Goal: Transaction & Acquisition: Purchase product/service

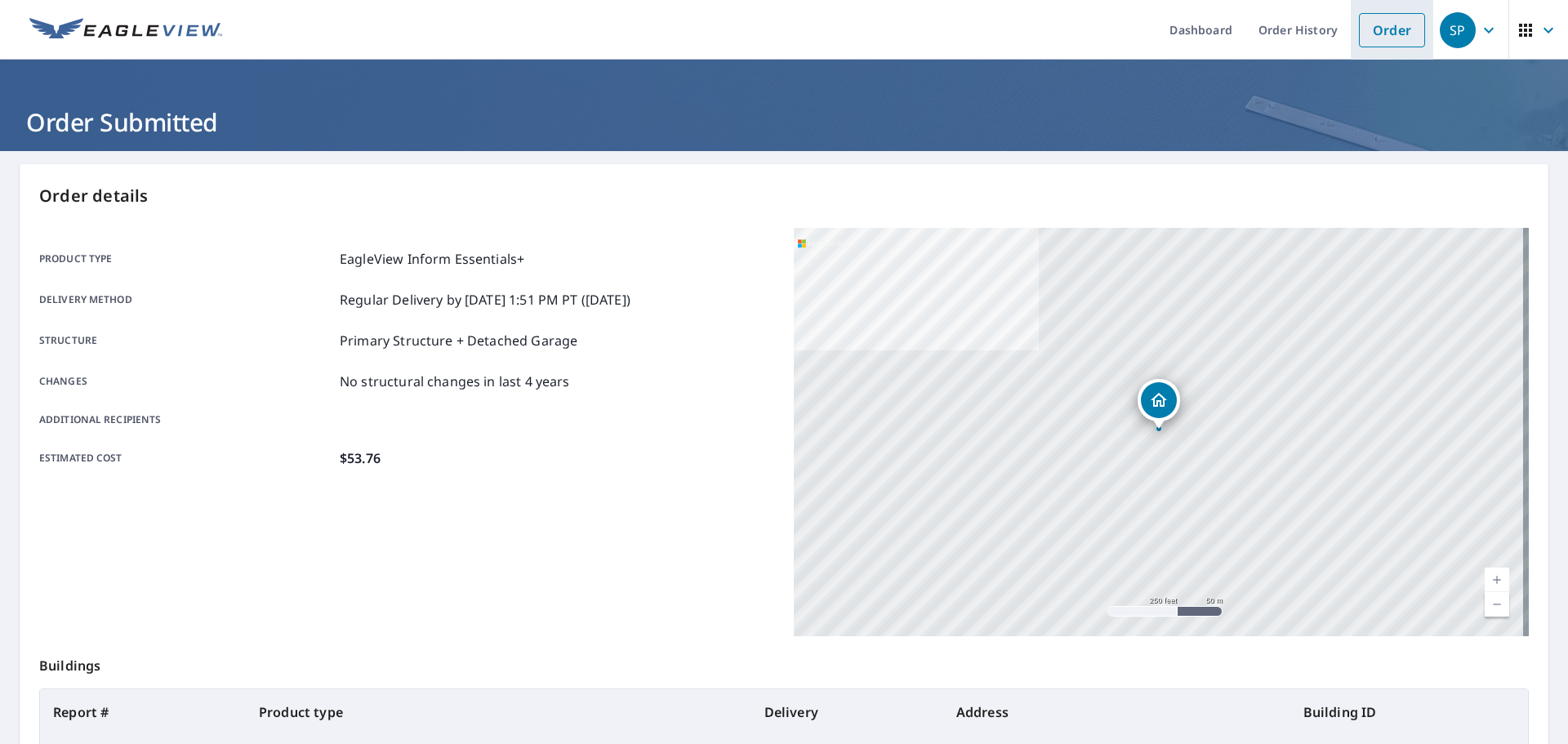
drag, startPoint x: 0, startPoint y: 0, endPoint x: 1362, endPoint y: 44, distance: 1362.7
click at [1362, 44] on link "Order" at bounding box center [1392, 30] width 67 height 34
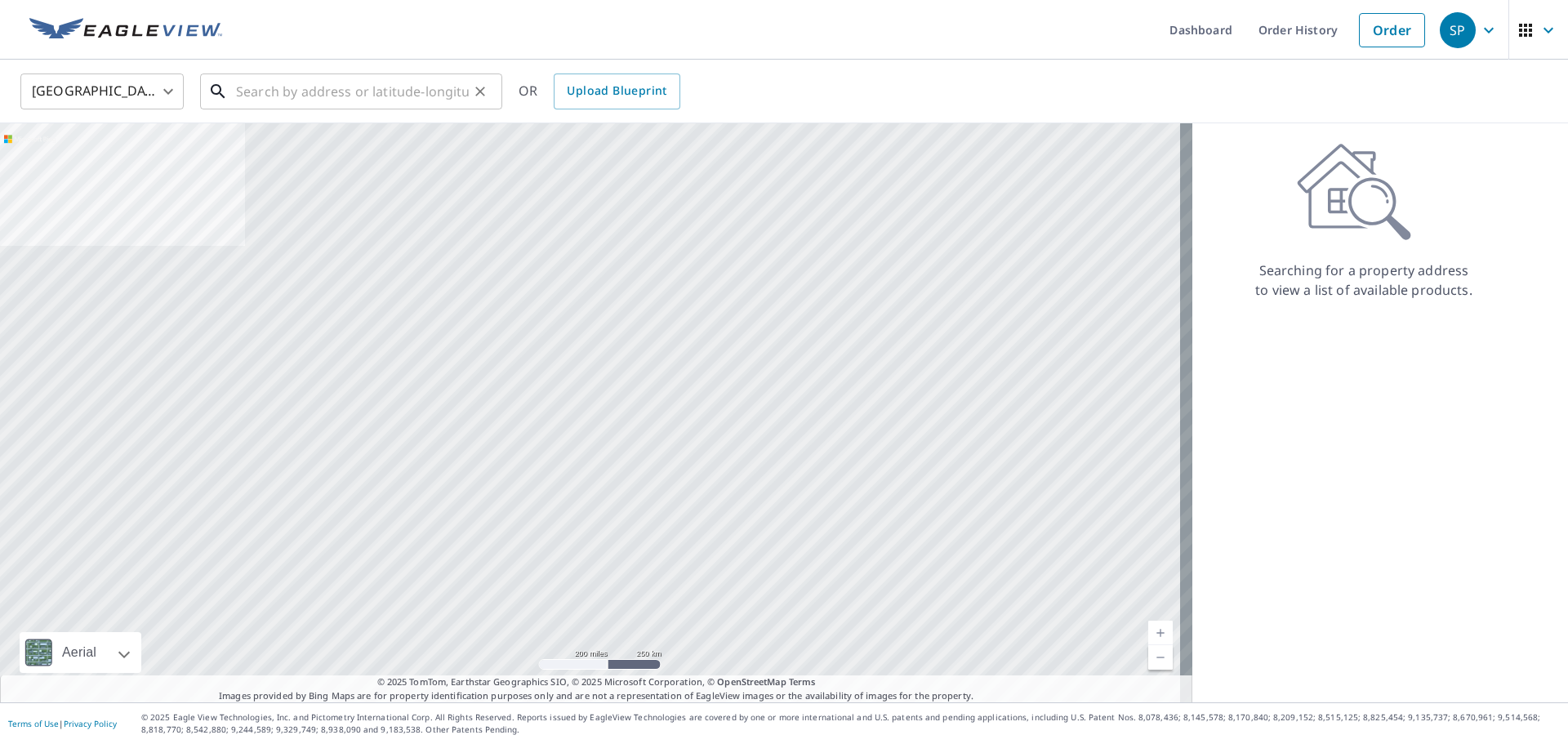
click at [432, 88] on input "text" at bounding box center [352, 91] width 233 height 46
paste input "[STREET_ADDRESS][US_STATE]"
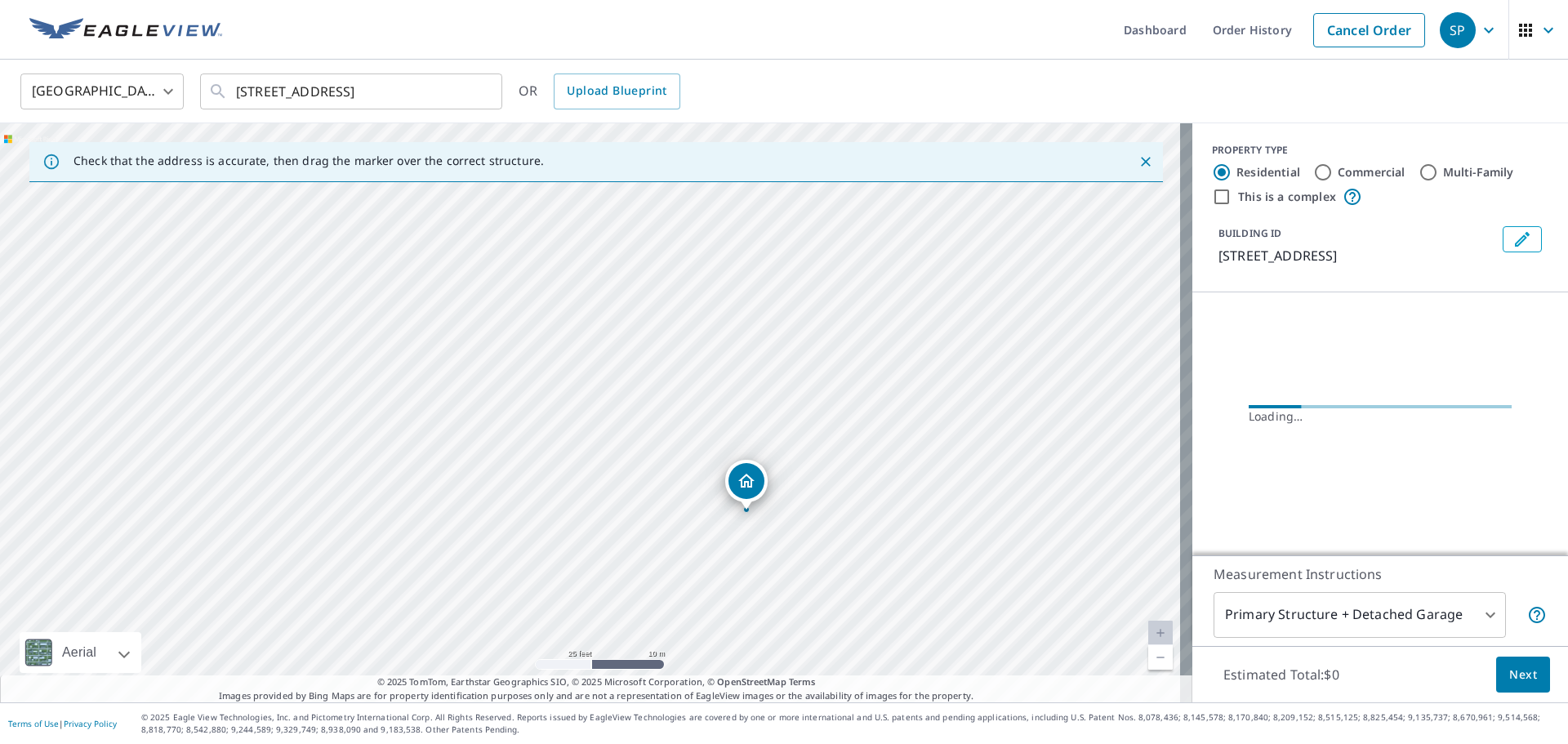
drag, startPoint x: 1000, startPoint y: 281, endPoint x: 858, endPoint y: 444, distance: 216.2
click at [858, 444] on div "[STREET_ADDRESS]" at bounding box center [596, 413] width 1192 height 579
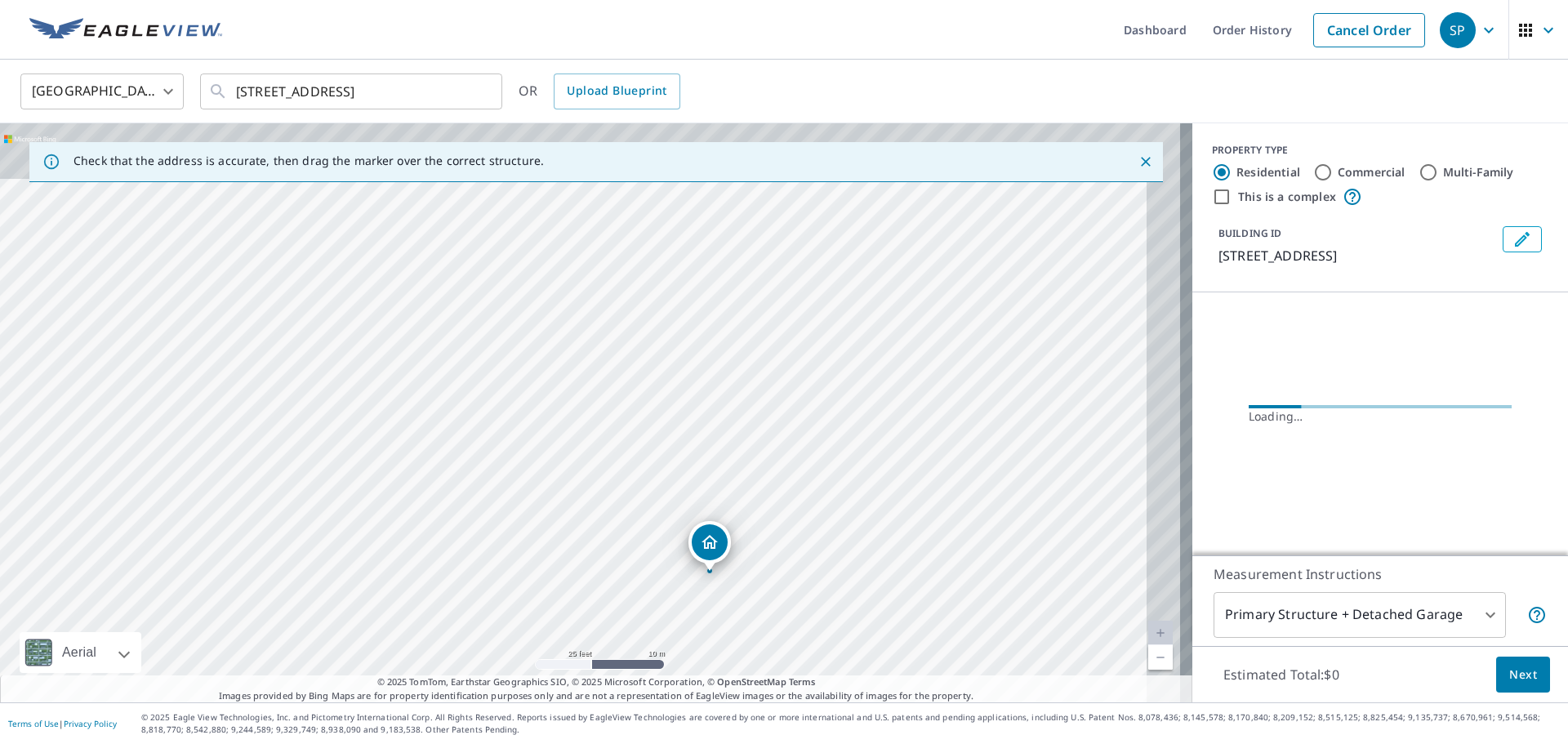
drag, startPoint x: 873, startPoint y: 391, endPoint x: 804, endPoint y: 499, distance: 128.2
click at [804, 499] on div "[STREET_ADDRESS]" at bounding box center [596, 413] width 1192 height 579
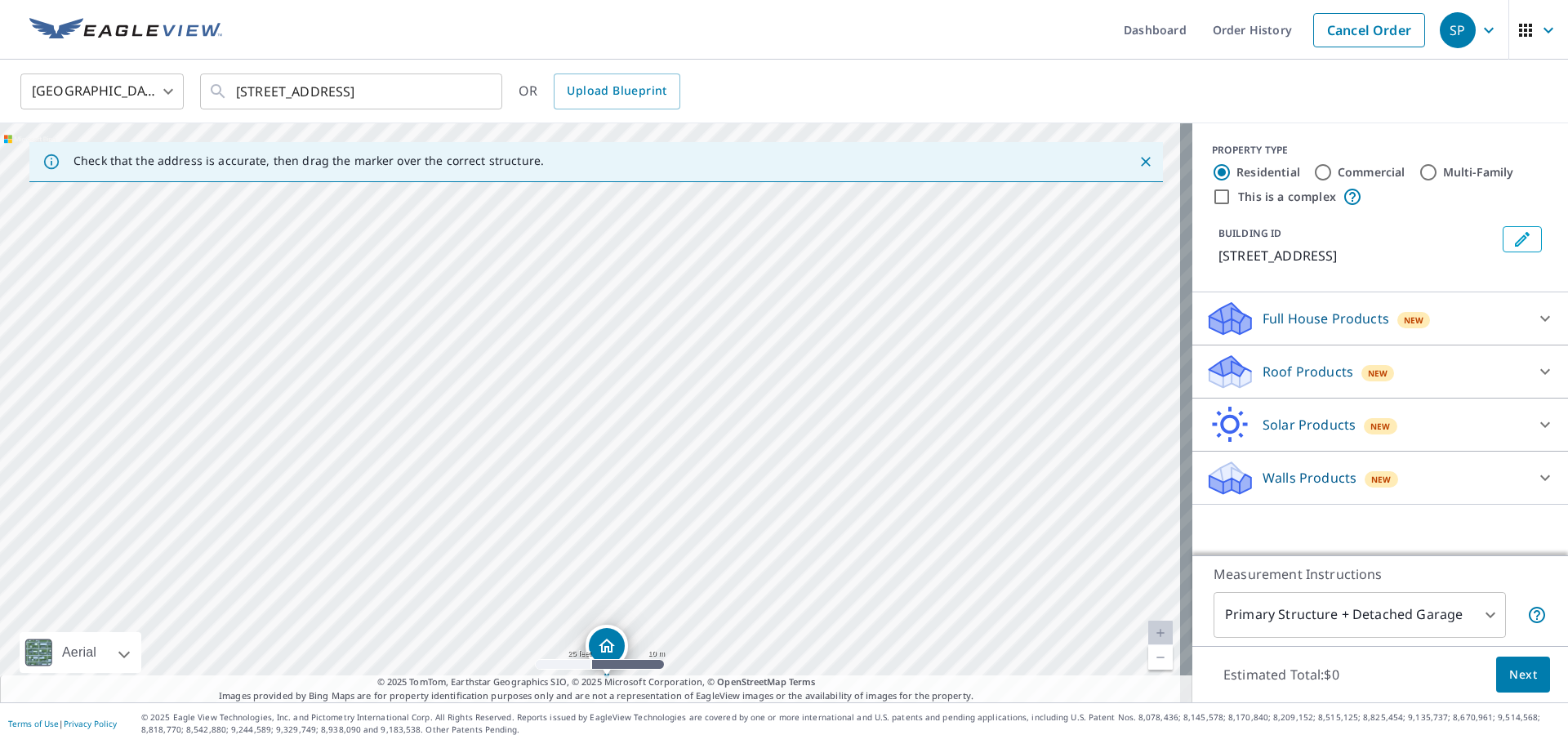
drag, startPoint x: 703, startPoint y: 426, endPoint x: 639, endPoint y: 506, distance: 102.4
click at [639, 506] on div "[STREET_ADDRESS]" at bounding box center [596, 413] width 1192 height 579
drag, startPoint x: 605, startPoint y: 642, endPoint x: 766, endPoint y: 385, distance: 303.3
drag, startPoint x: 447, startPoint y: 574, endPoint x: 442, endPoint y: 374, distance: 200.1
click at [442, 374] on div "[STREET_ADDRESS]" at bounding box center [596, 413] width 1192 height 579
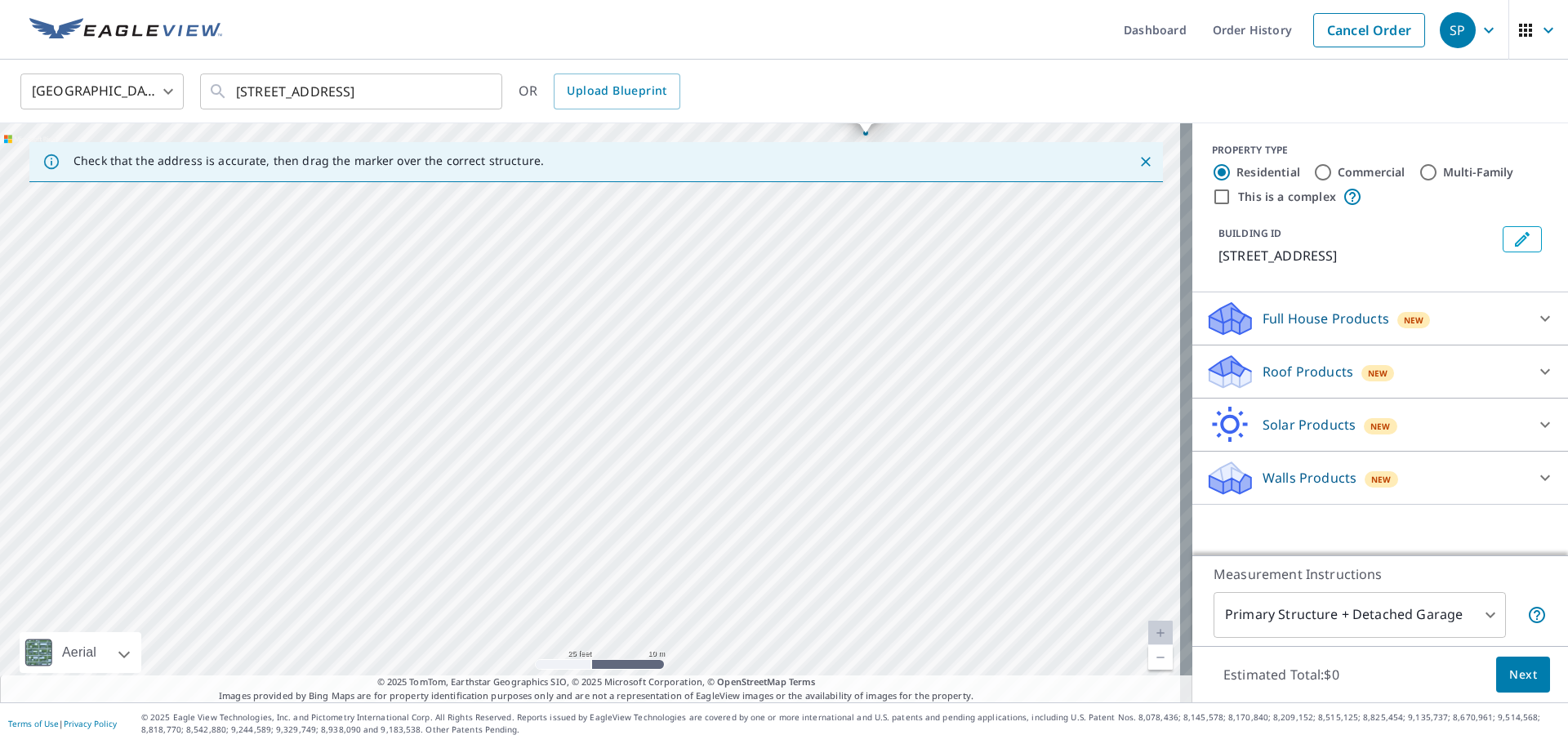
drag, startPoint x: 410, startPoint y: 426, endPoint x: 383, endPoint y: 468, distance: 49.9
click at [383, 468] on div "[STREET_ADDRESS]" at bounding box center [596, 413] width 1192 height 579
drag, startPoint x: 557, startPoint y: 367, endPoint x: 464, endPoint y: 617, distance: 266.7
click at [464, 617] on div "[STREET_ADDRESS]" at bounding box center [596, 413] width 1192 height 579
drag, startPoint x: 564, startPoint y: 330, endPoint x: 489, endPoint y: 511, distance: 195.9
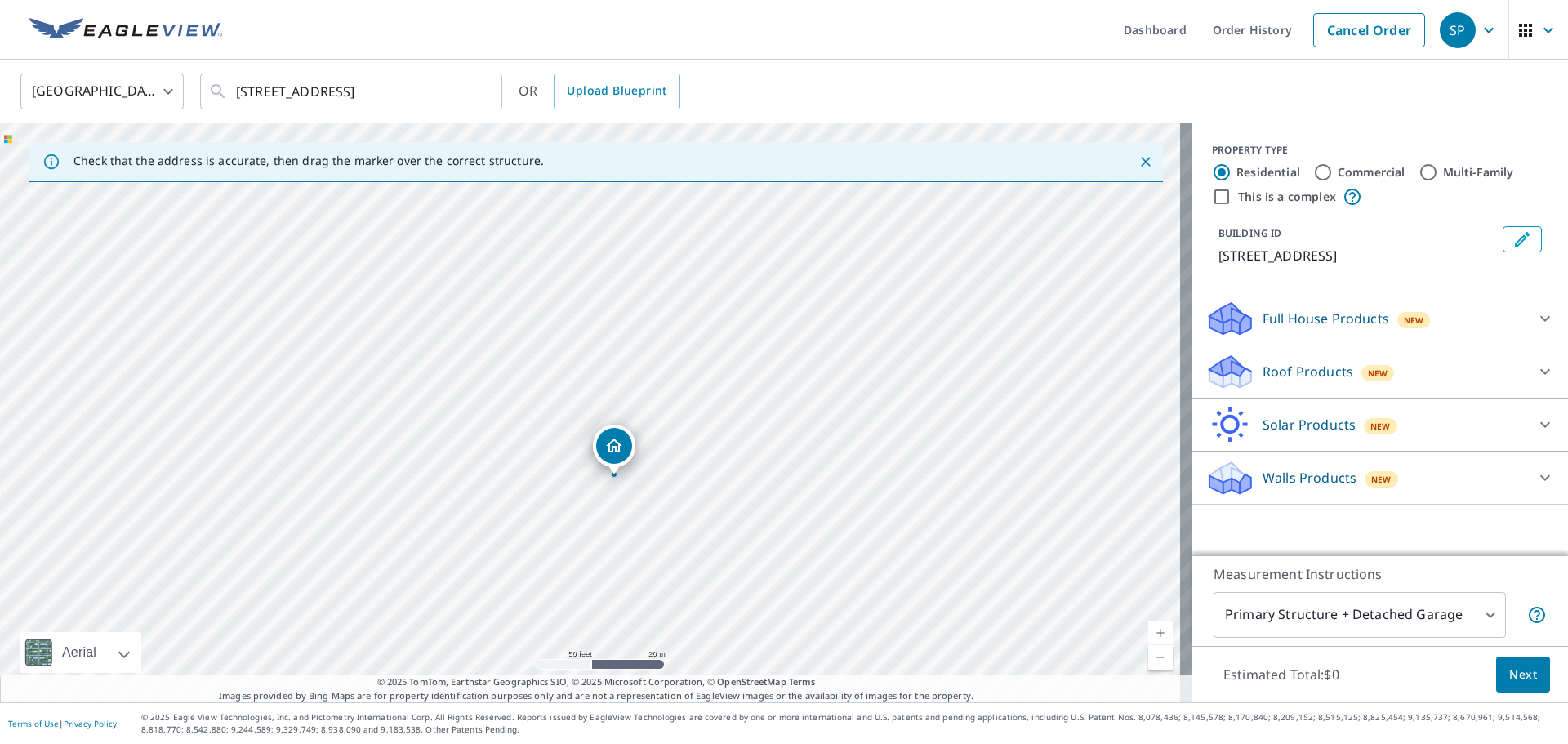
click at [489, 511] on div "[STREET_ADDRESS]" at bounding box center [596, 413] width 1192 height 579
click at [353, 88] on input "[STREET_ADDRESS]" at bounding box center [352, 91] width 233 height 46
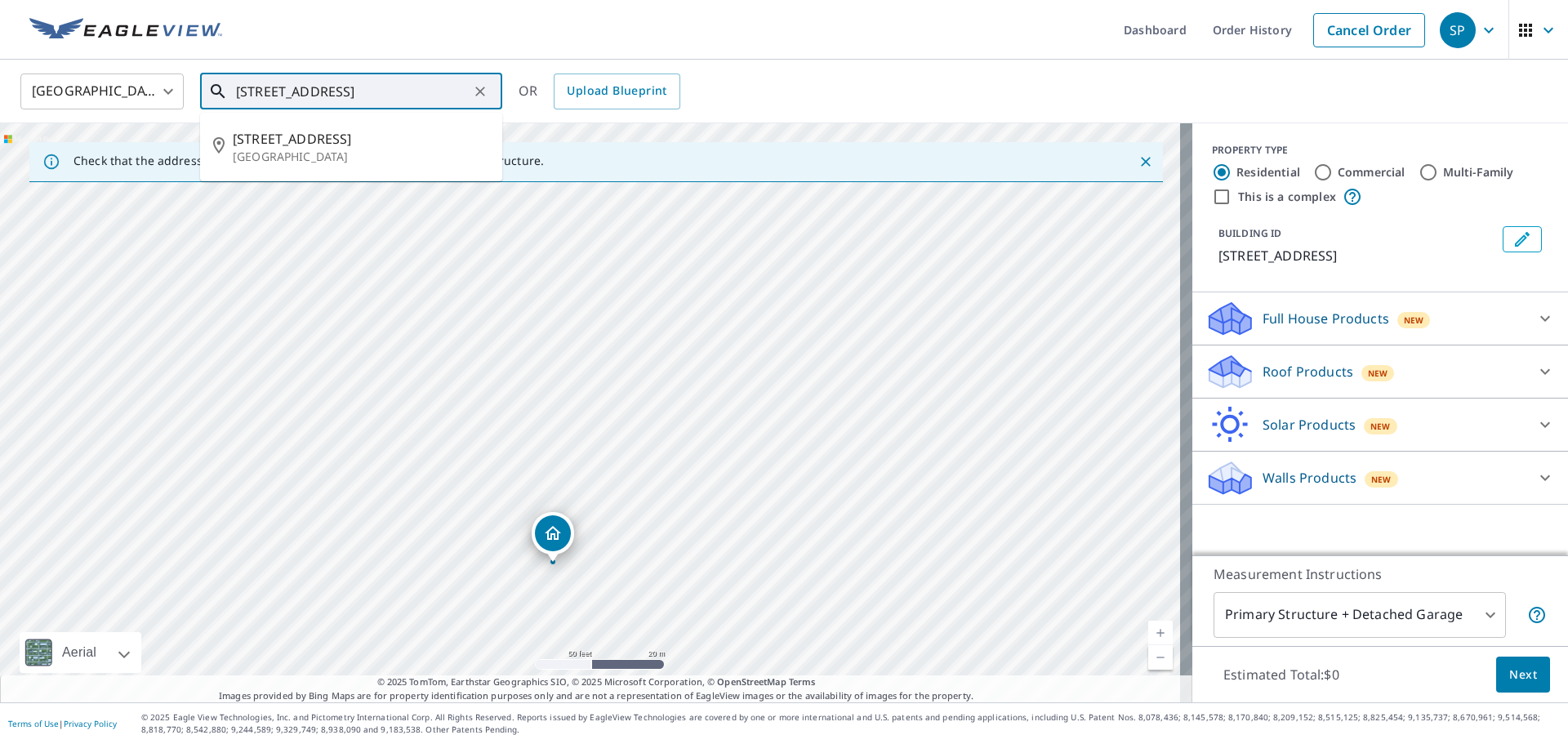
click at [353, 88] on input "[STREET_ADDRESS]" at bounding box center [352, 91] width 233 height 46
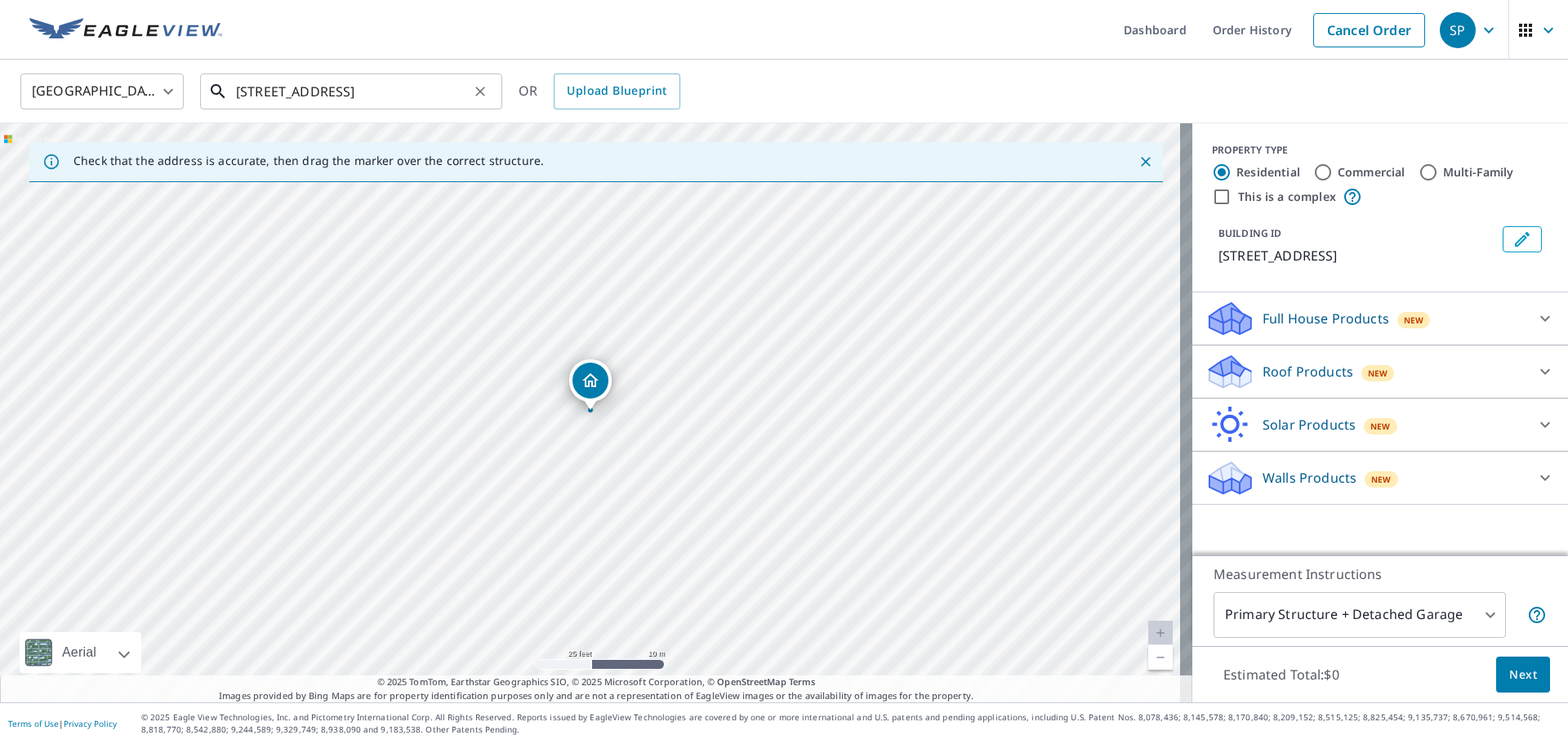
click at [278, 95] on input "[STREET_ADDRESS]" at bounding box center [352, 91] width 233 height 46
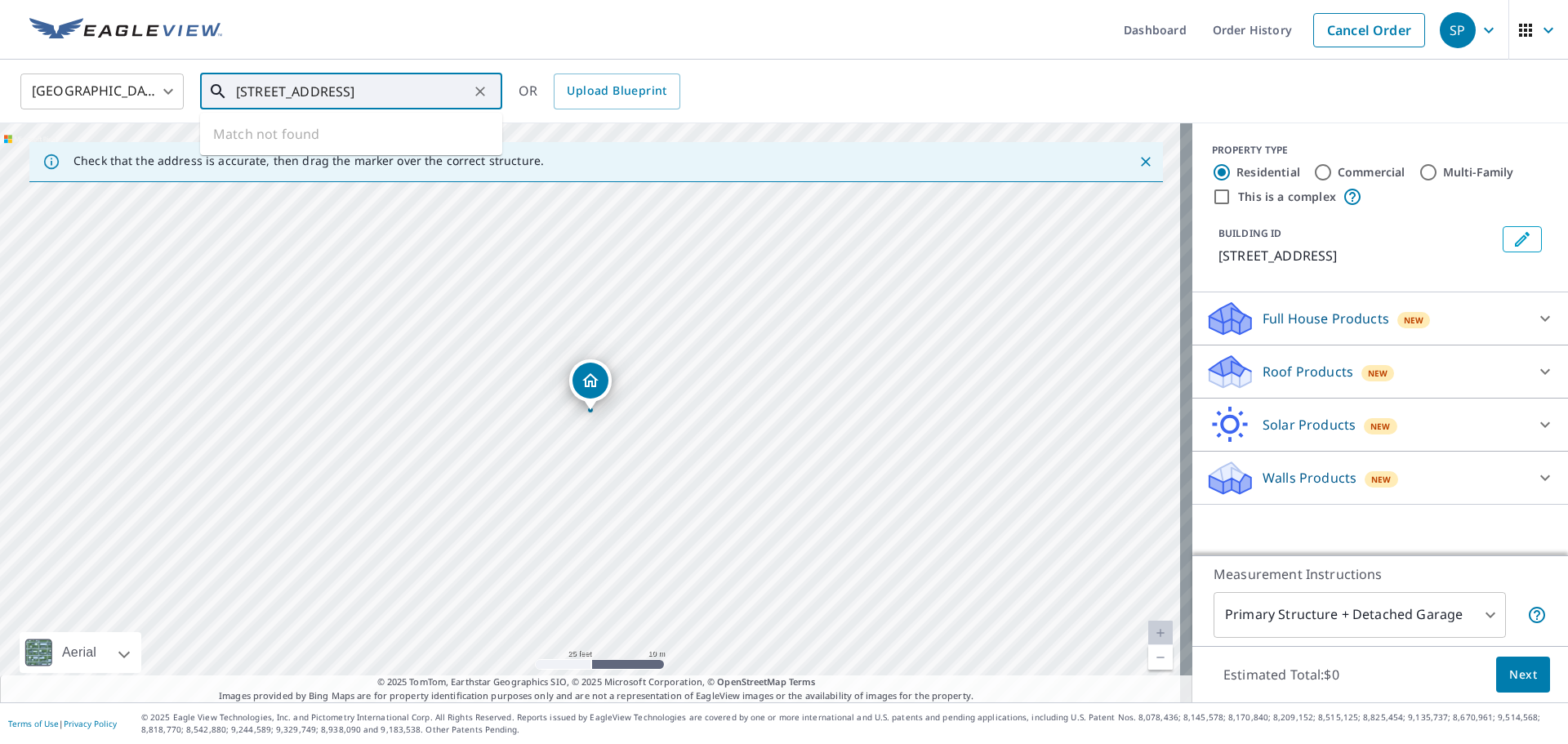
click at [278, 95] on input "[STREET_ADDRESS]" at bounding box center [352, 91] width 233 height 46
paste input "627, [GEOGRAPHIC_DATA], [US_STATE], 088"
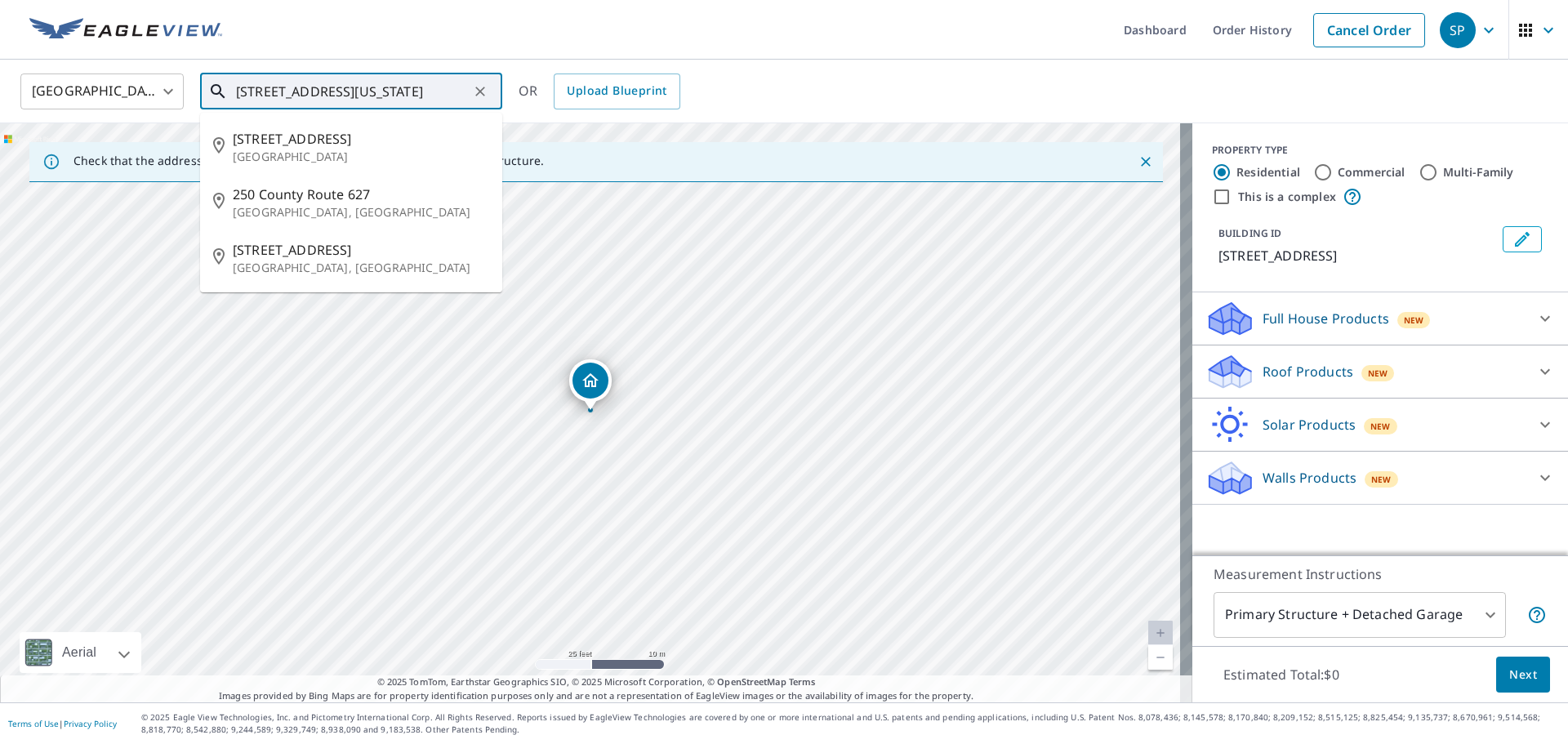
click at [266, 87] on input "[STREET_ADDRESS][US_STATE]" at bounding box center [352, 91] width 233 height 46
paste input "d [GEOGRAPHIC_DATA]"
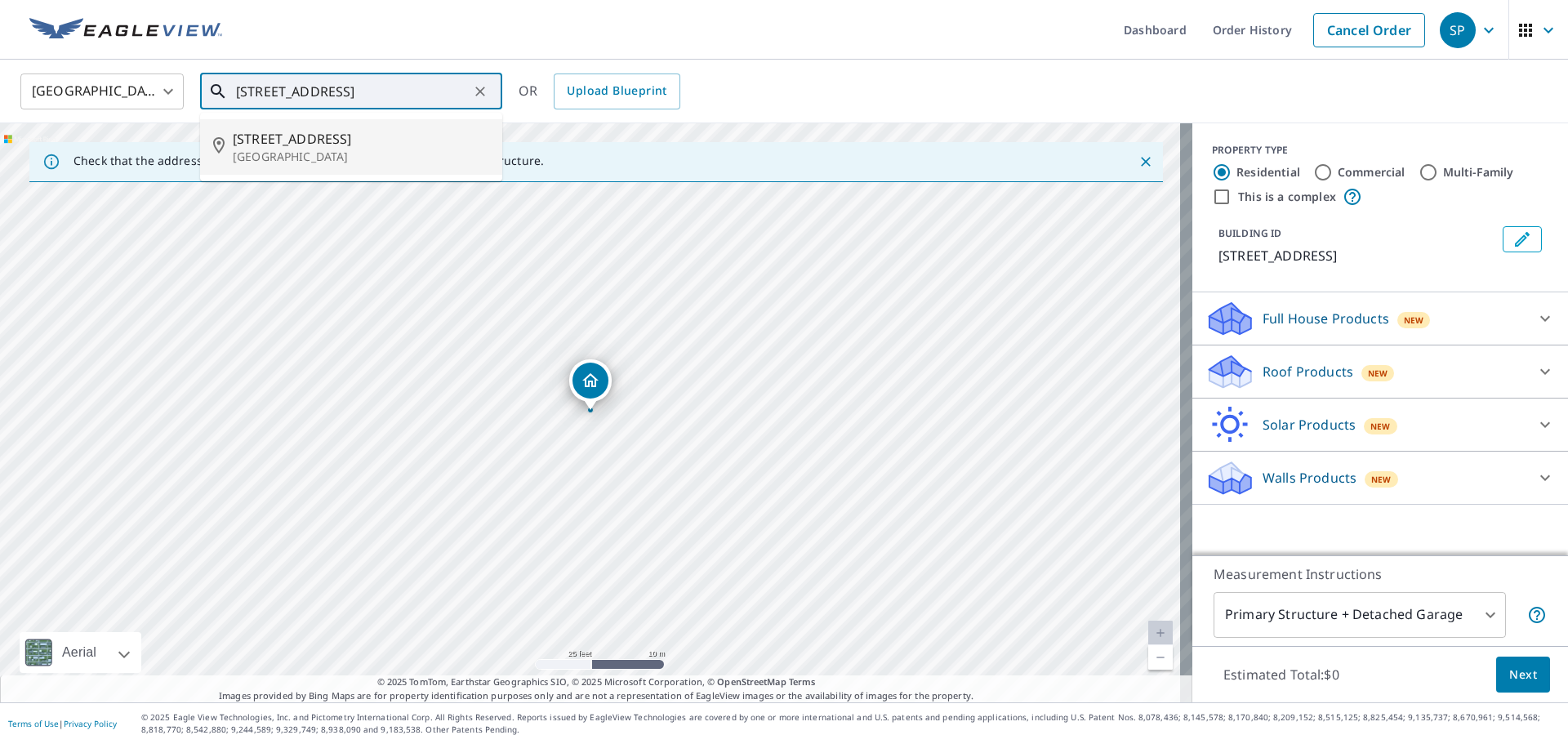
click at [391, 155] on p "[GEOGRAPHIC_DATA]" at bounding box center [361, 156] width 257 height 16
type input "[STREET_ADDRESS]"
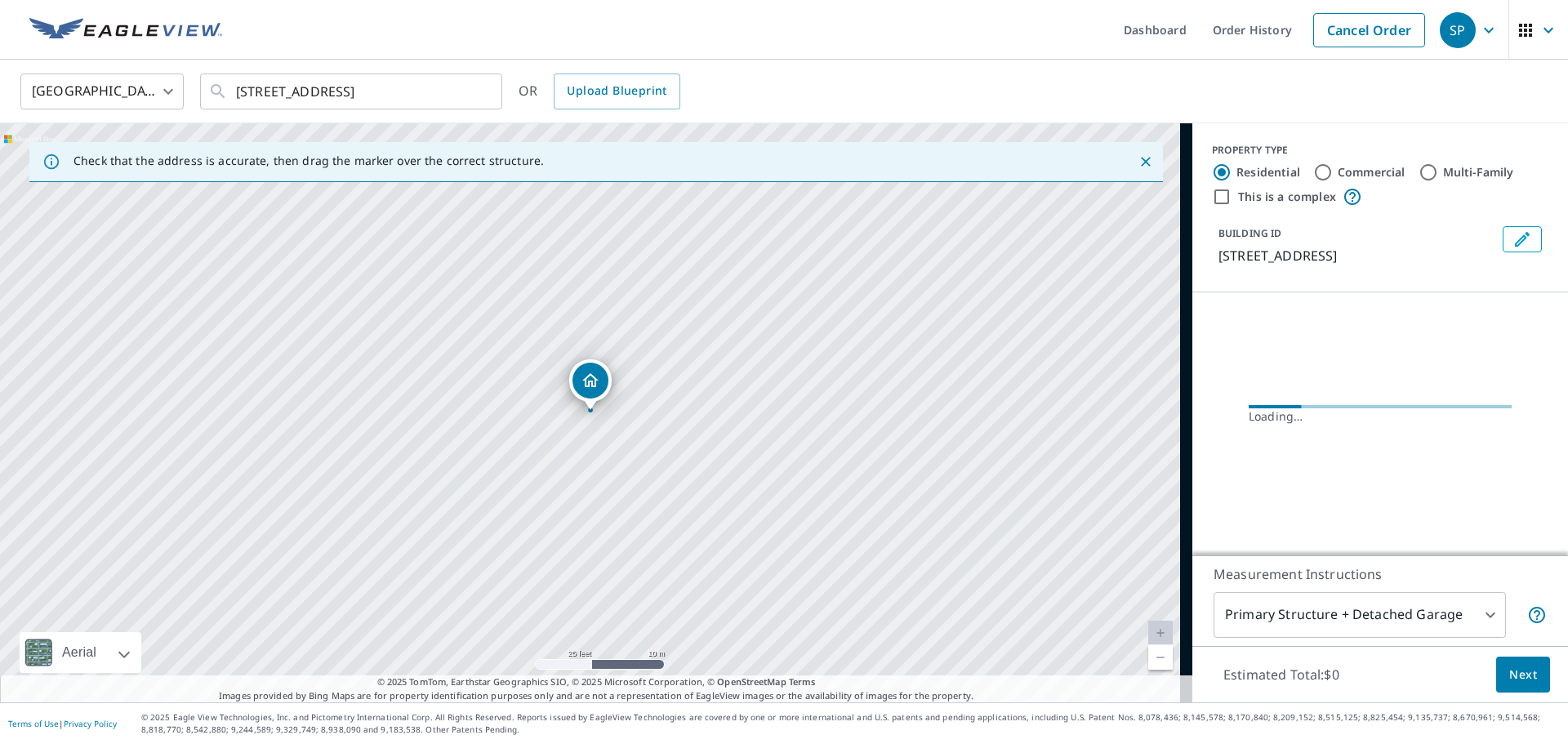
scroll to position [0, 0]
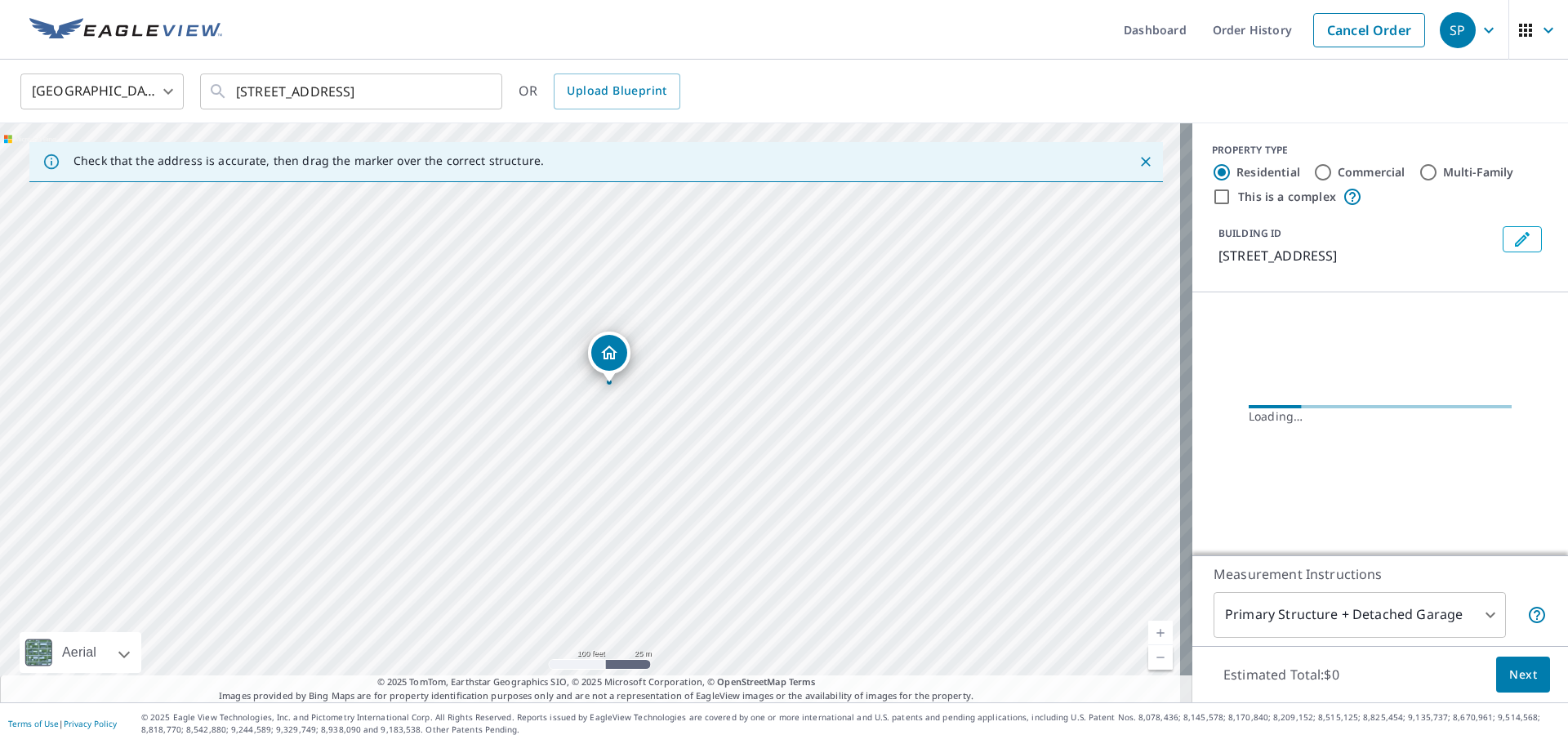
drag, startPoint x: 633, startPoint y: 225, endPoint x: 624, endPoint y: 343, distance: 118.3
click at [624, 343] on div "[STREET_ADDRESS]" at bounding box center [596, 413] width 1192 height 579
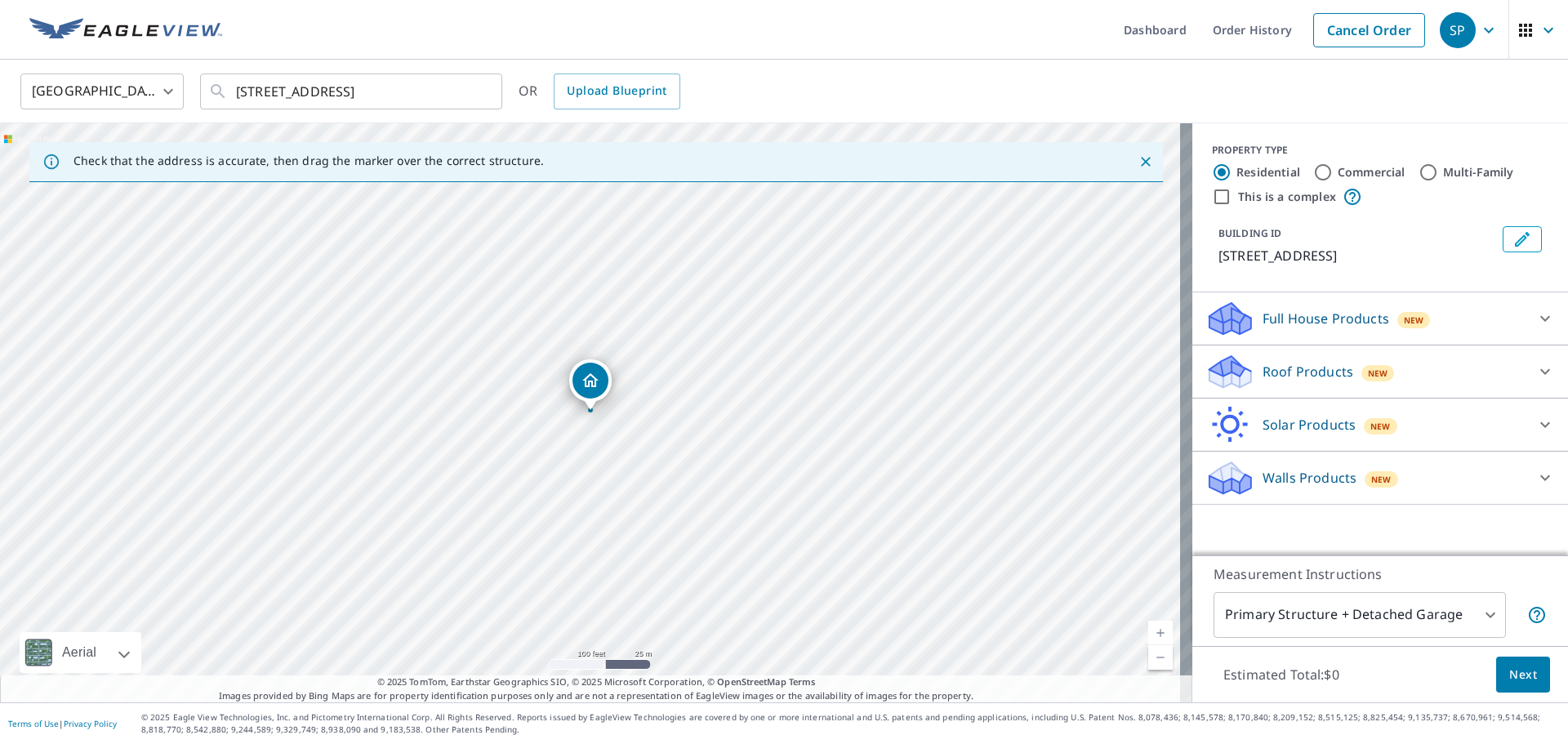
drag, startPoint x: 601, startPoint y: 379, endPoint x: 641, endPoint y: 310, distance: 79.8
drag, startPoint x: 411, startPoint y: 337, endPoint x: 532, endPoint y: 356, distance: 122.5
click at [532, 356] on div "[STREET_ADDRESS]" at bounding box center [596, 413] width 1192 height 579
drag, startPoint x: 581, startPoint y: 316, endPoint x: 636, endPoint y: 378, distance: 82.9
drag, startPoint x: 452, startPoint y: 428, endPoint x: 563, endPoint y: 292, distance: 175.5
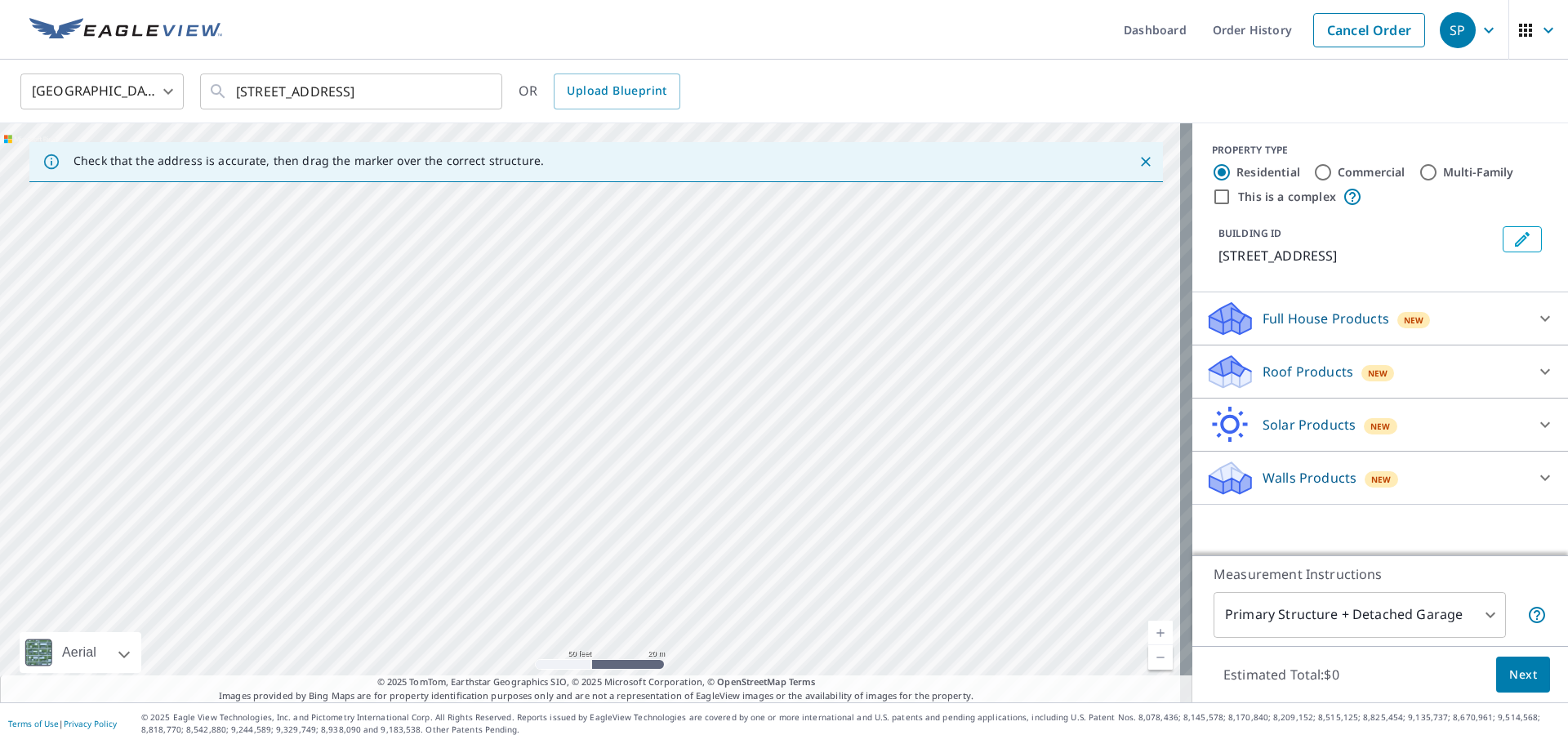
click at [555, 309] on div "[STREET_ADDRESS]" at bounding box center [596, 413] width 1192 height 579
drag, startPoint x: 425, startPoint y: 502, endPoint x: 692, endPoint y: 88, distance: 492.6
click at [687, 95] on div "United States [GEOGRAPHIC_DATA] ​ [STREET_ADDRESS] ​ OR Upload Blueprint Check …" at bounding box center [784, 382] width 1568 height 643
drag, startPoint x: 460, startPoint y: 431, endPoint x: 666, endPoint y: 228, distance: 289.2
click at [666, 228] on div "[STREET_ADDRESS]" at bounding box center [596, 413] width 1192 height 579
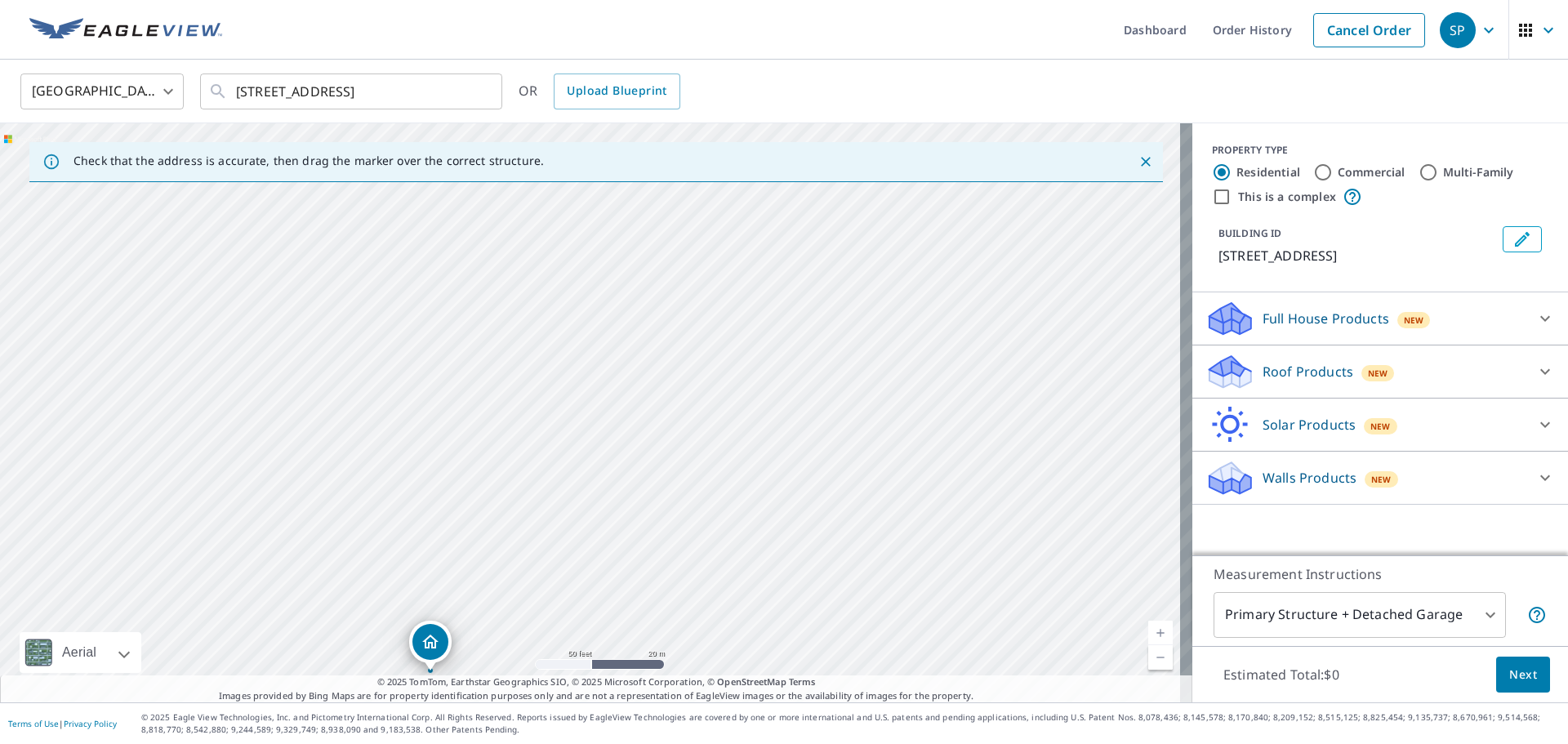
drag, startPoint x: 430, startPoint y: 356, endPoint x: 489, endPoint y: 284, distance: 93.1
click at [489, 284] on div "[STREET_ADDRESS]" at bounding box center [596, 413] width 1192 height 579
drag, startPoint x: 498, startPoint y: 558, endPoint x: 691, endPoint y: 197, distance: 409.4
drag, startPoint x: 594, startPoint y: 430, endPoint x: 524, endPoint y: 558, distance: 145.9
click at [524, 558] on div "[STREET_ADDRESS]" at bounding box center [596, 413] width 1192 height 579
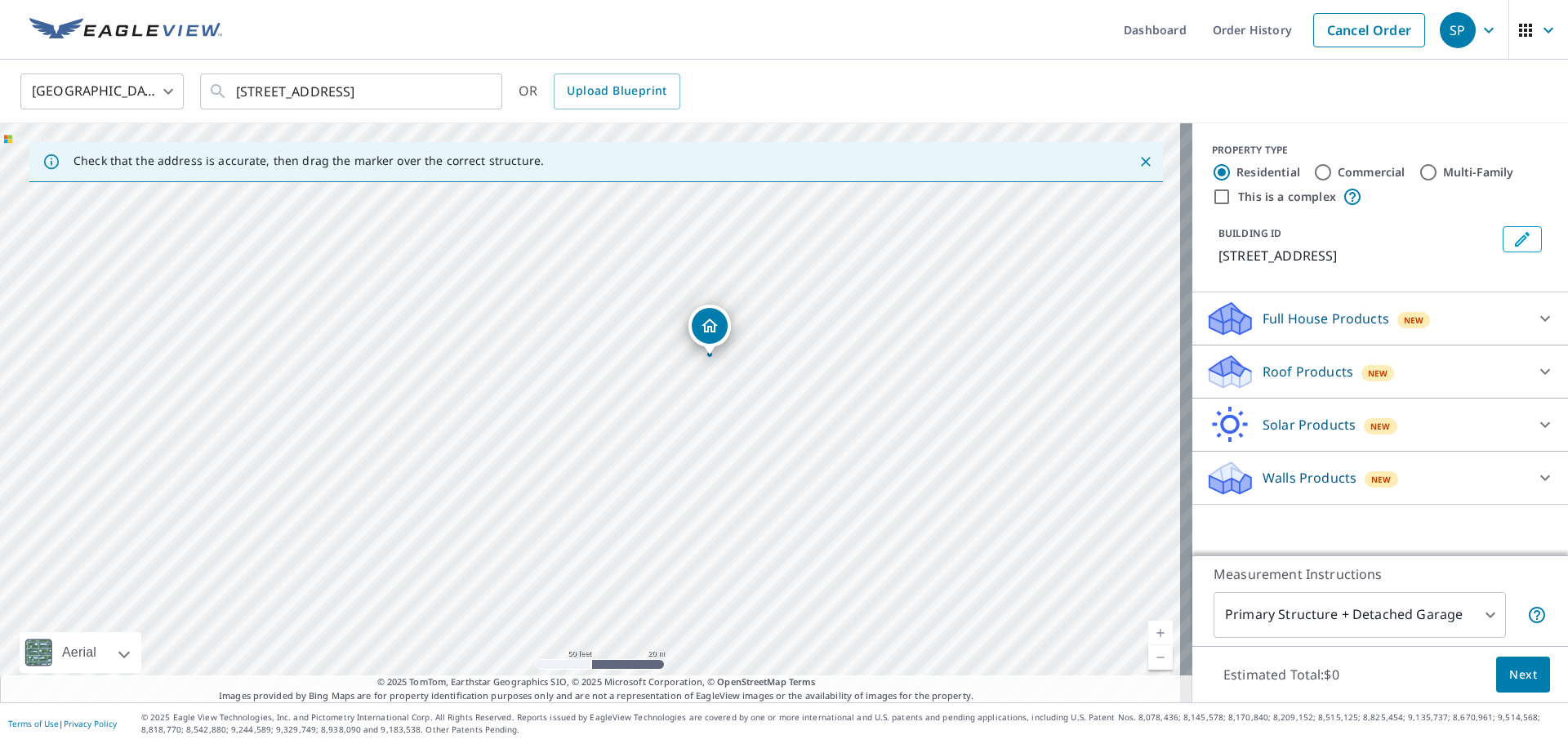
drag, startPoint x: 529, startPoint y: 507, endPoint x: 718, endPoint y: 324, distance: 263.1
click at [1263, 435] on p "Solar Products" at bounding box center [1309, 424] width 93 height 20
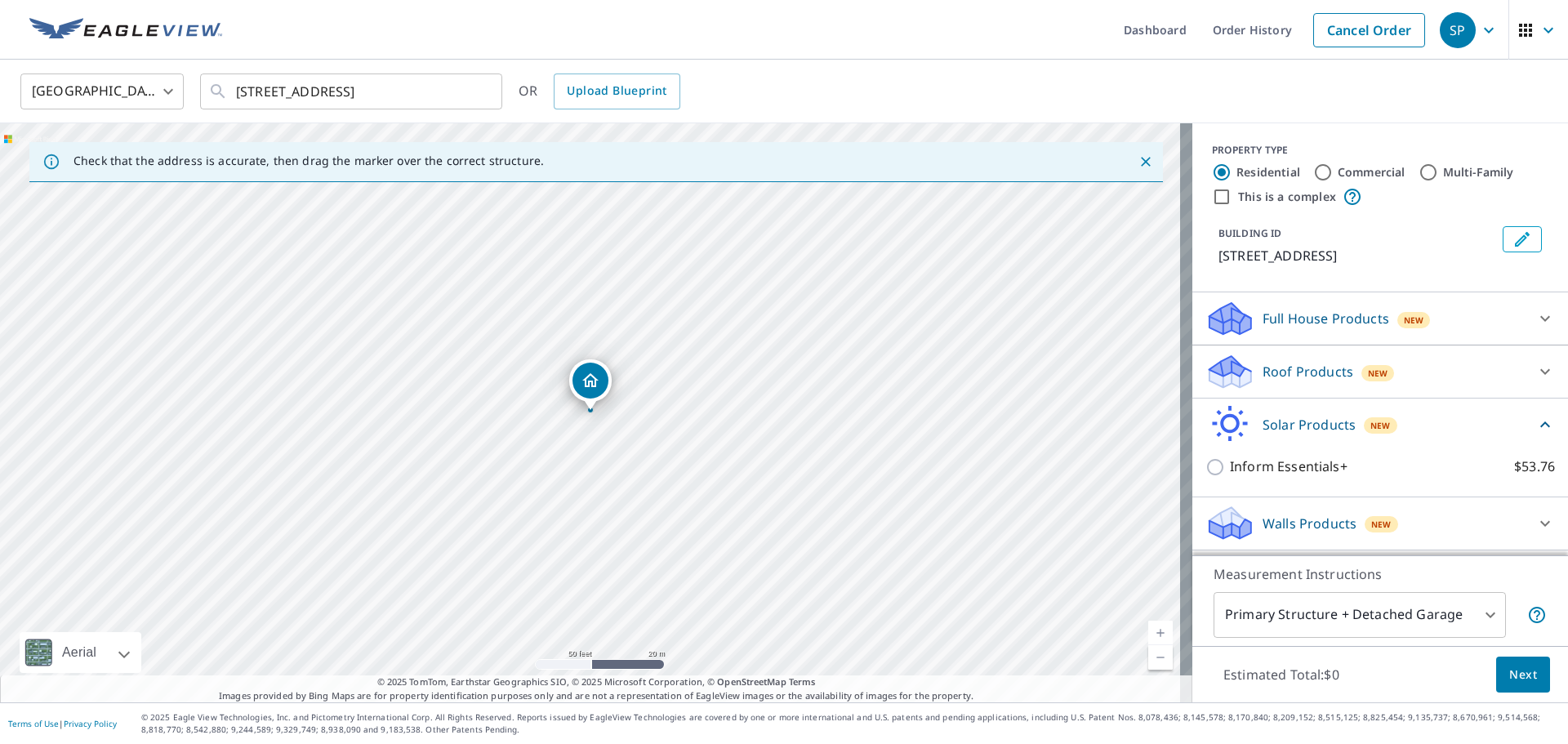
scroll to position [14, 0]
click at [1299, 460] on div "Inform Essentials+ $53.76" at bounding box center [1381, 466] width 350 height 47
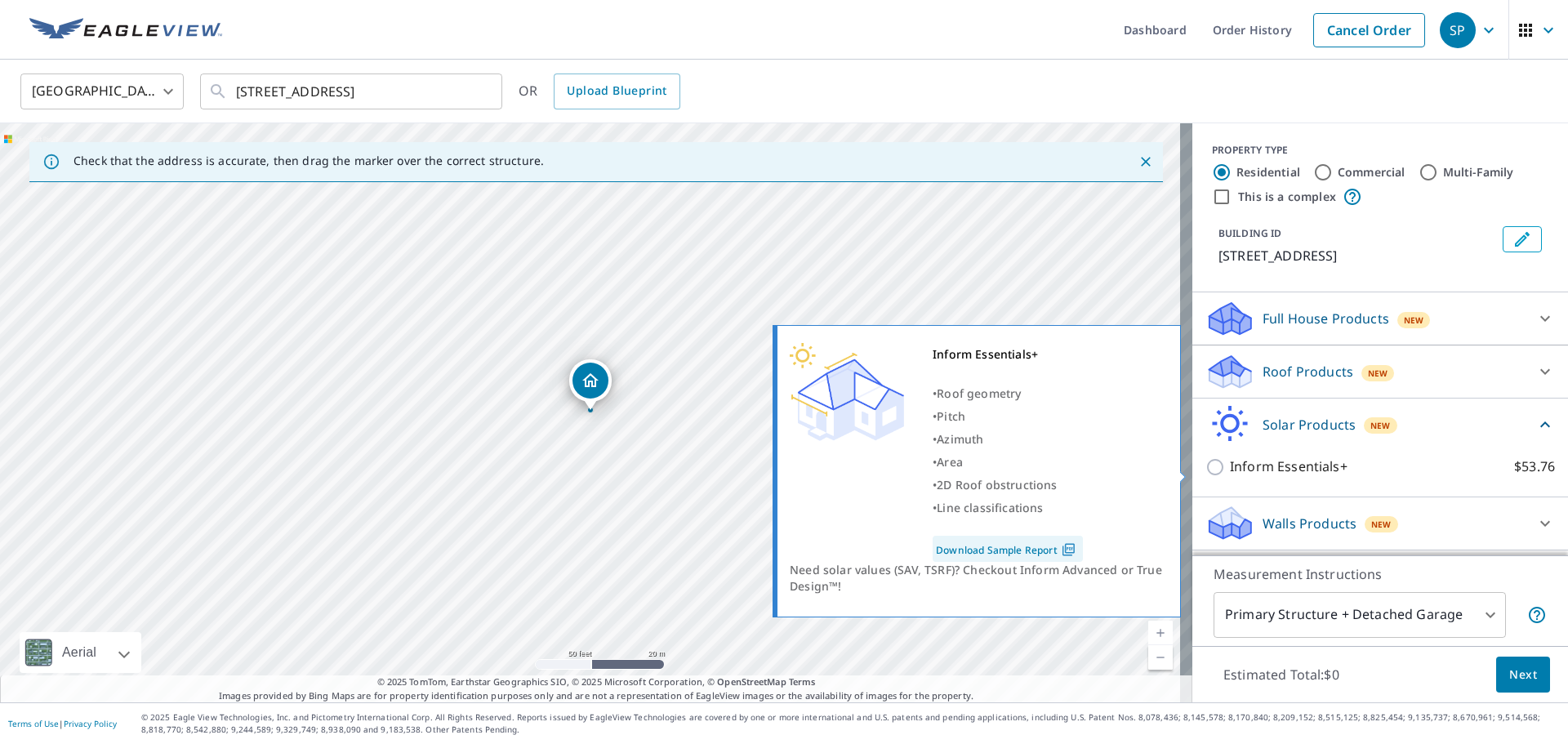
click at [1297, 471] on p "Inform Essentials+" at bounding box center [1288, 466] width 118 height 20
click at [1229, 471] on input "Inform Essentials+ $53.76" at bounding box center [1218, 467] width 25 height 20
checkbox input "true"
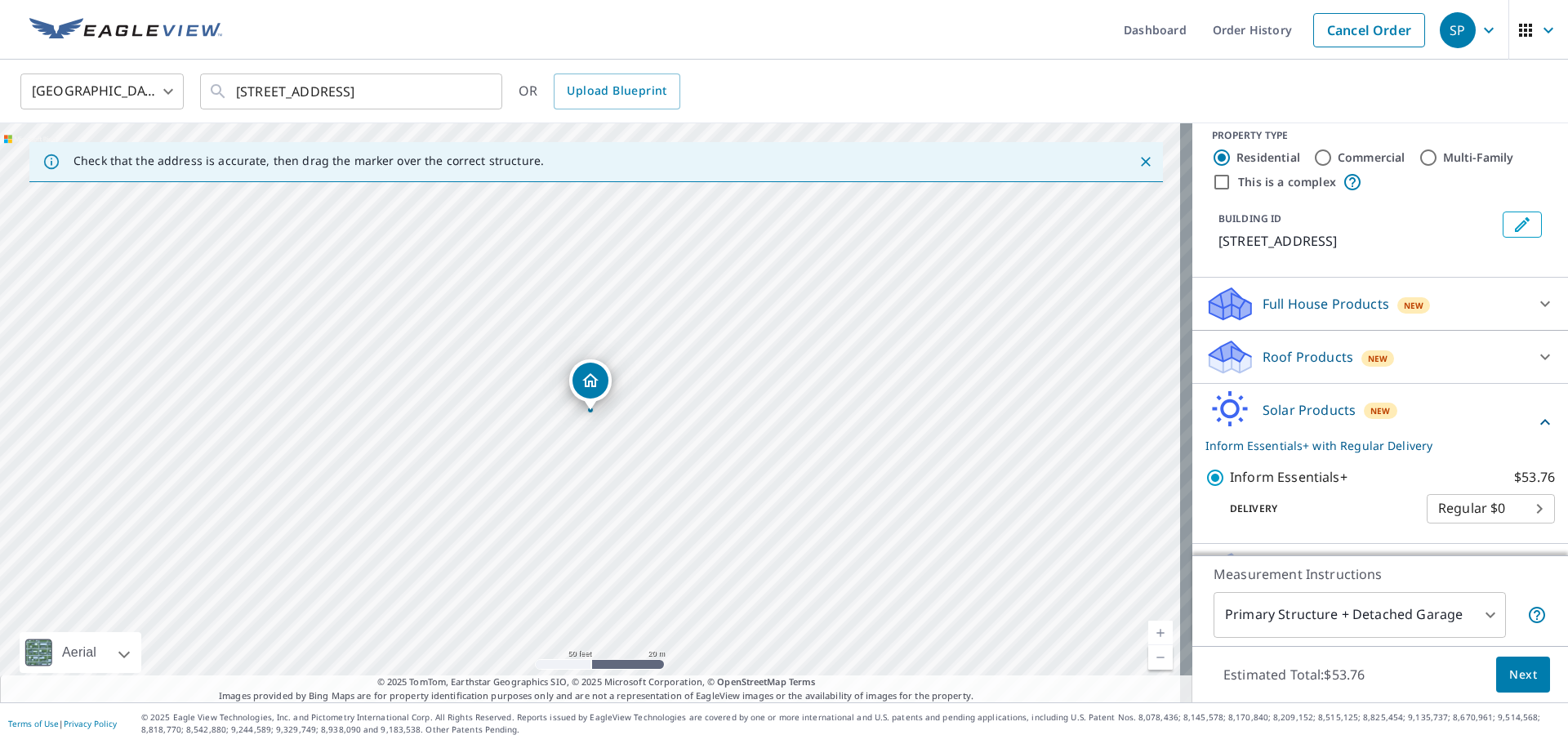
click at [1509, 665] on span "Next" at bounding box center [1522, 675] width 28 height 20
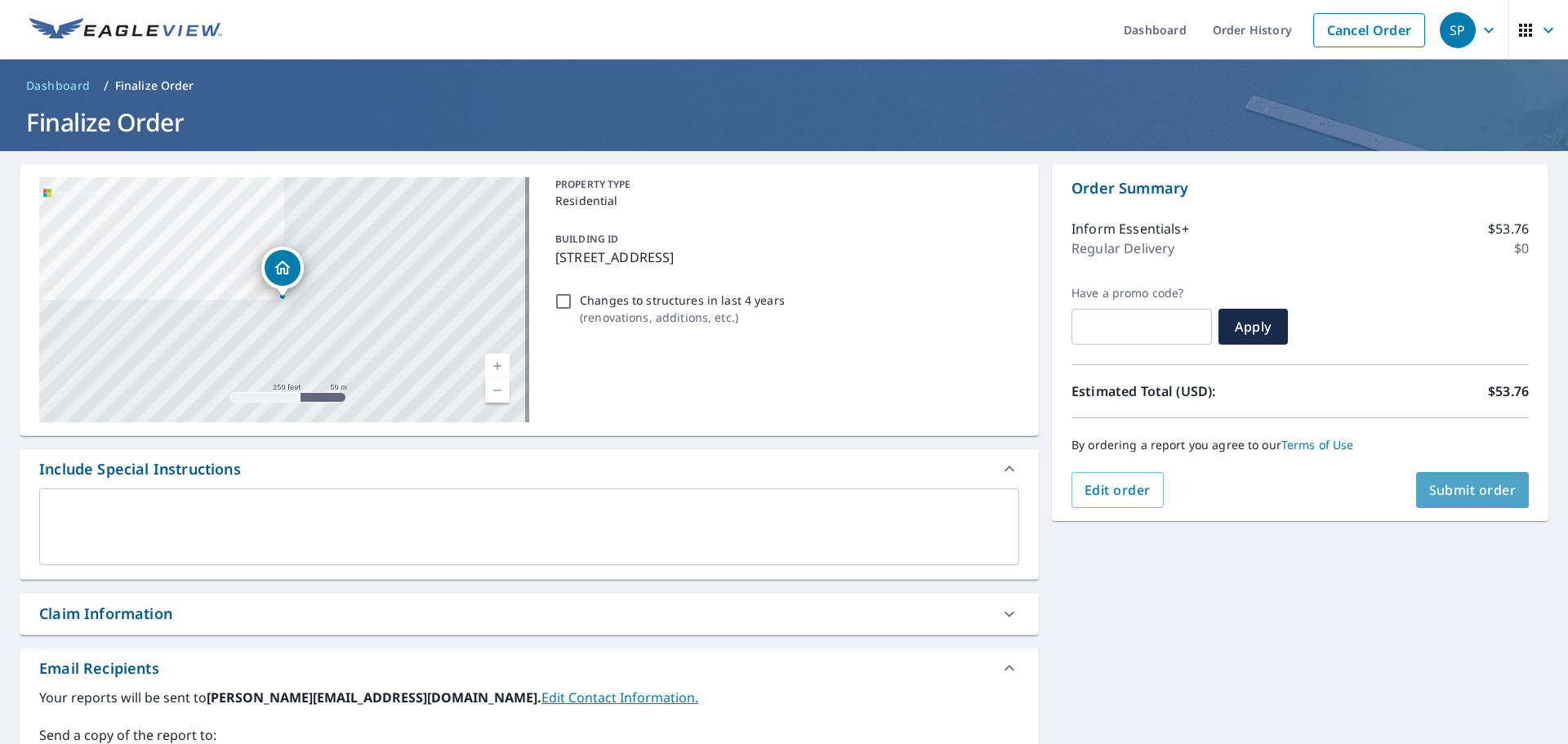
click at [1461, 499] on span "Submit order" at bounding box center [1473, 490] width 87 height 18
checkbox input "true"
